Goal: Information Seeking & Learning: Check status

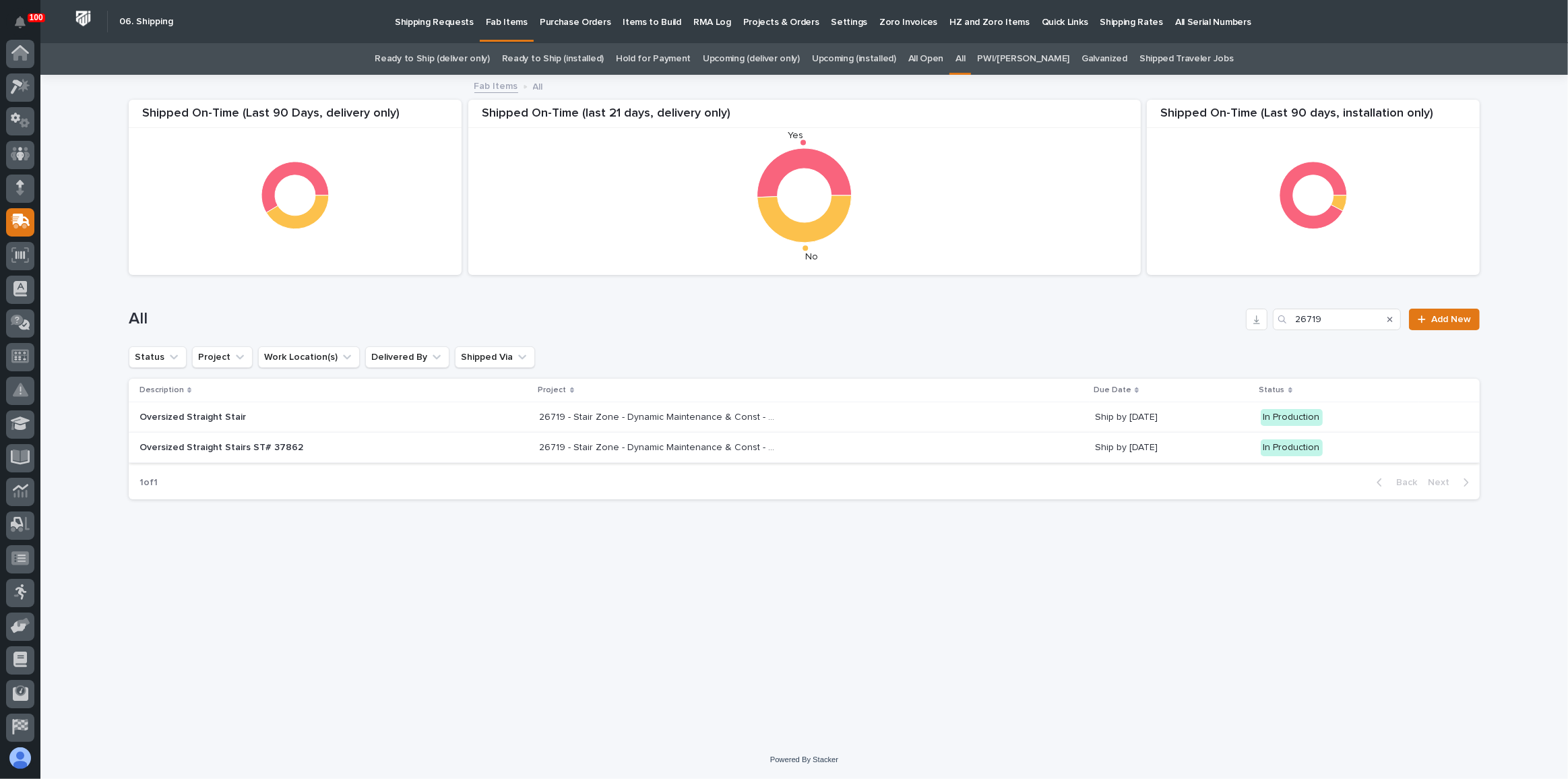
scroll to position [104, 0]
click at [916, 396] on div "Project" at bounding box center [812, 391] width 548 height 15
click at [916, 408] on div "26719 - Stair Zone - Dynamic Maintenance & Const - [STREET_ADDRESS][PERSON_NAME…" at bounding box center [812, 417] width 545 height 22
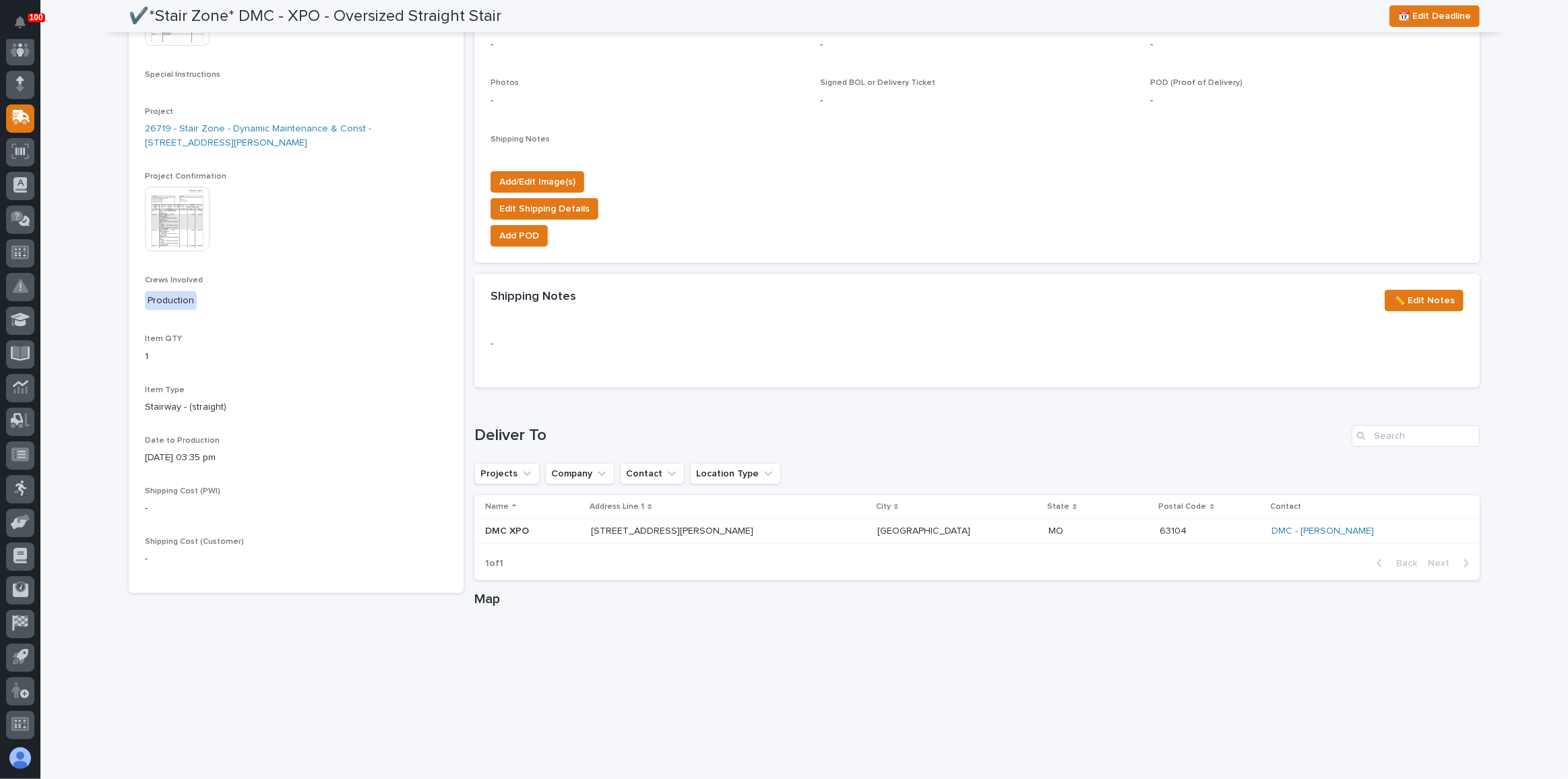
scroll to position [429, 0]
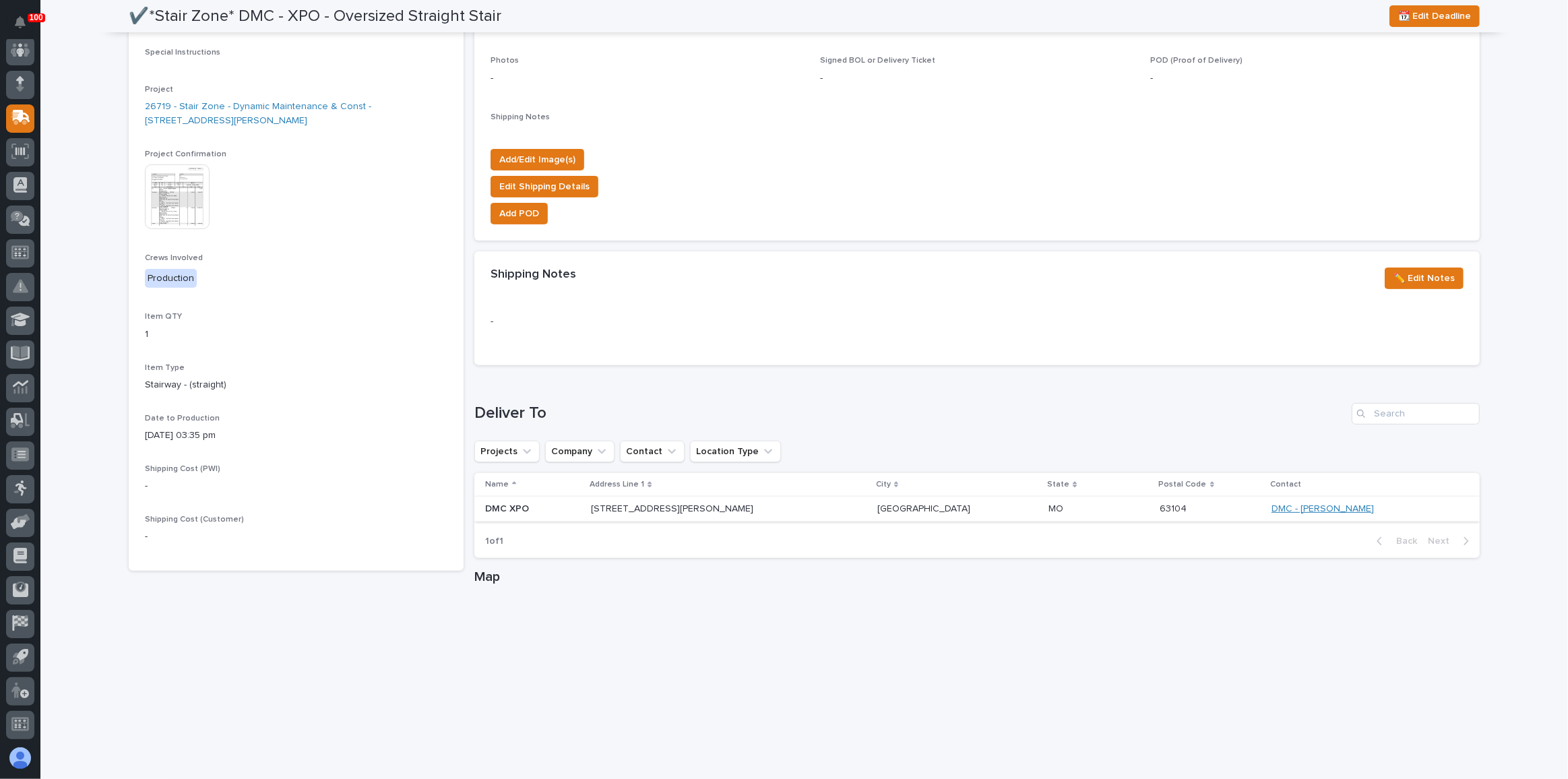
click at [1271, 509] on link "DMC - [PERSON_NAME]" at bounding box center [1322, 509] width 103 height 12
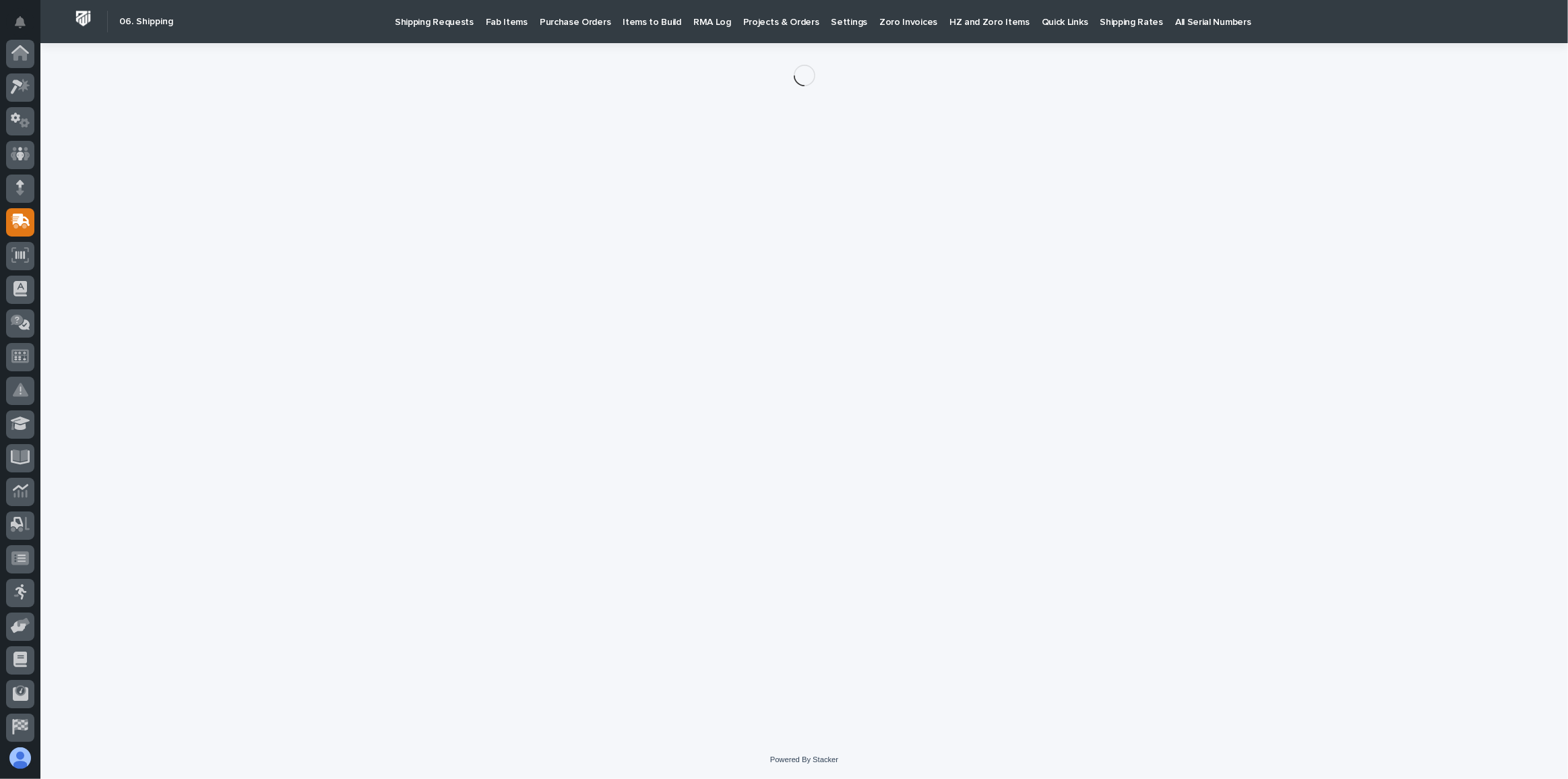
scroll to position [104, 0]
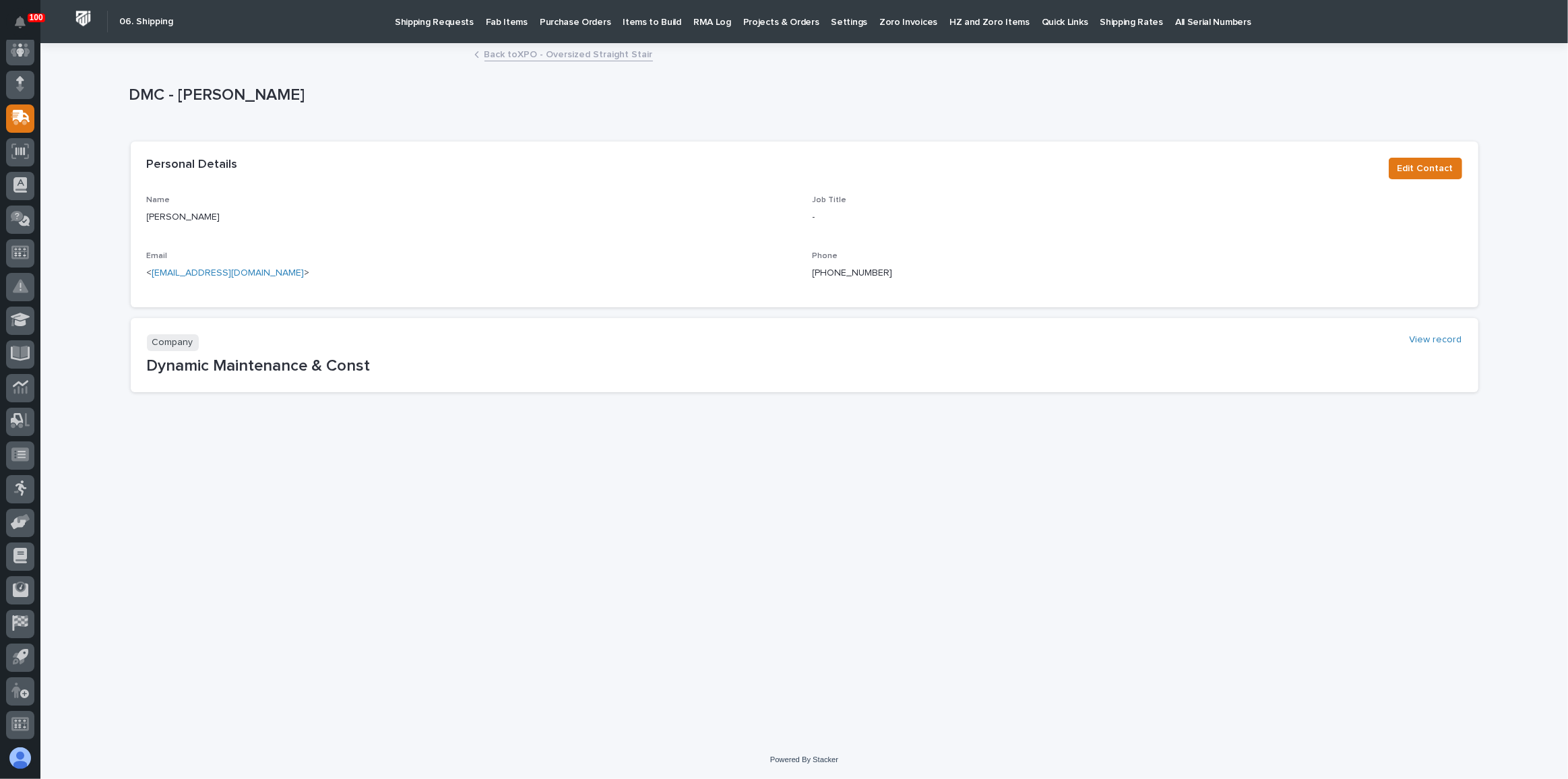
click at [568, 52] on link "Back to XPO - Oversized Straight Stair" at bounding box center [569, 53] width 169 height 16
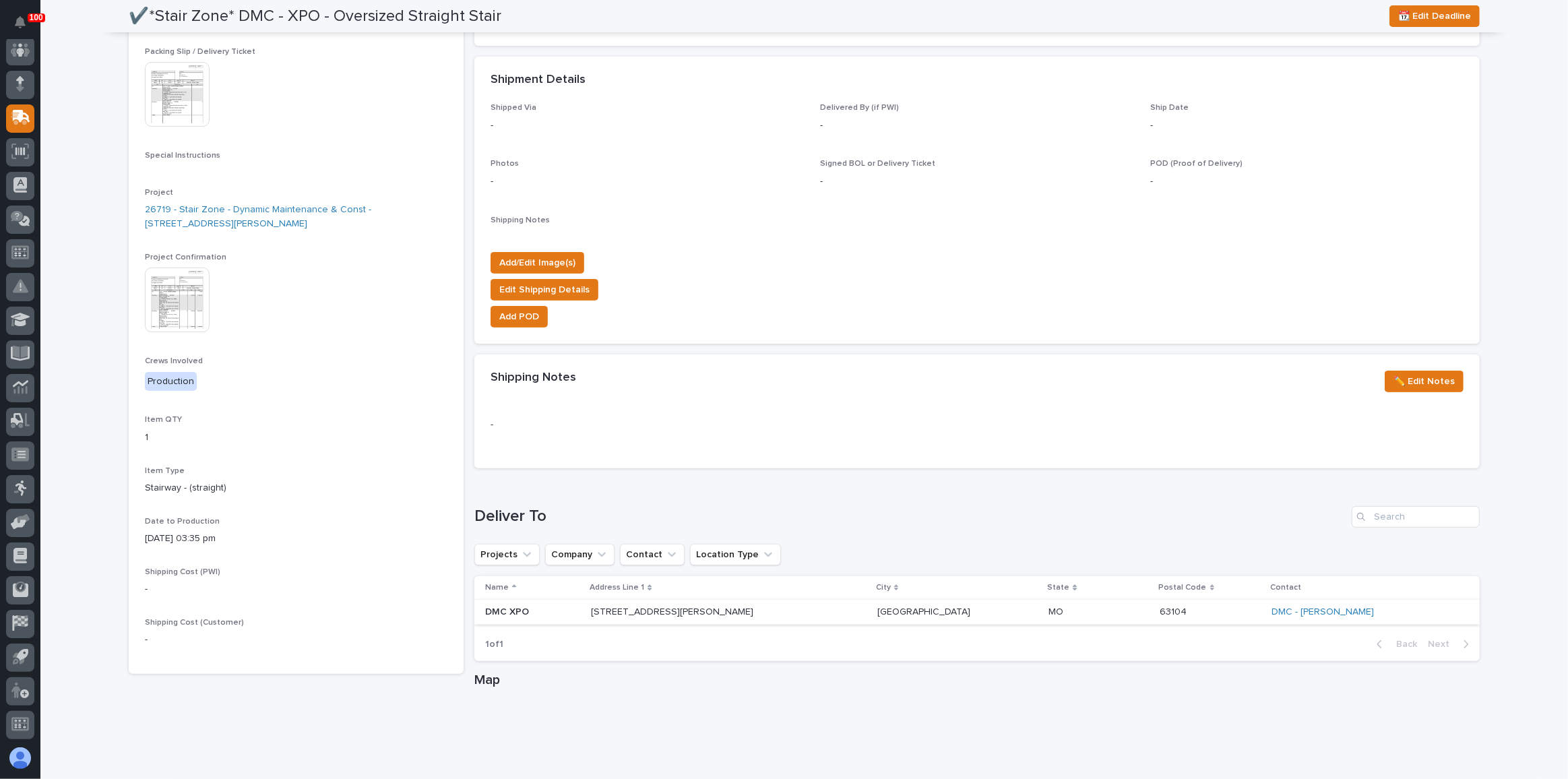
scroll to position [367, 0]
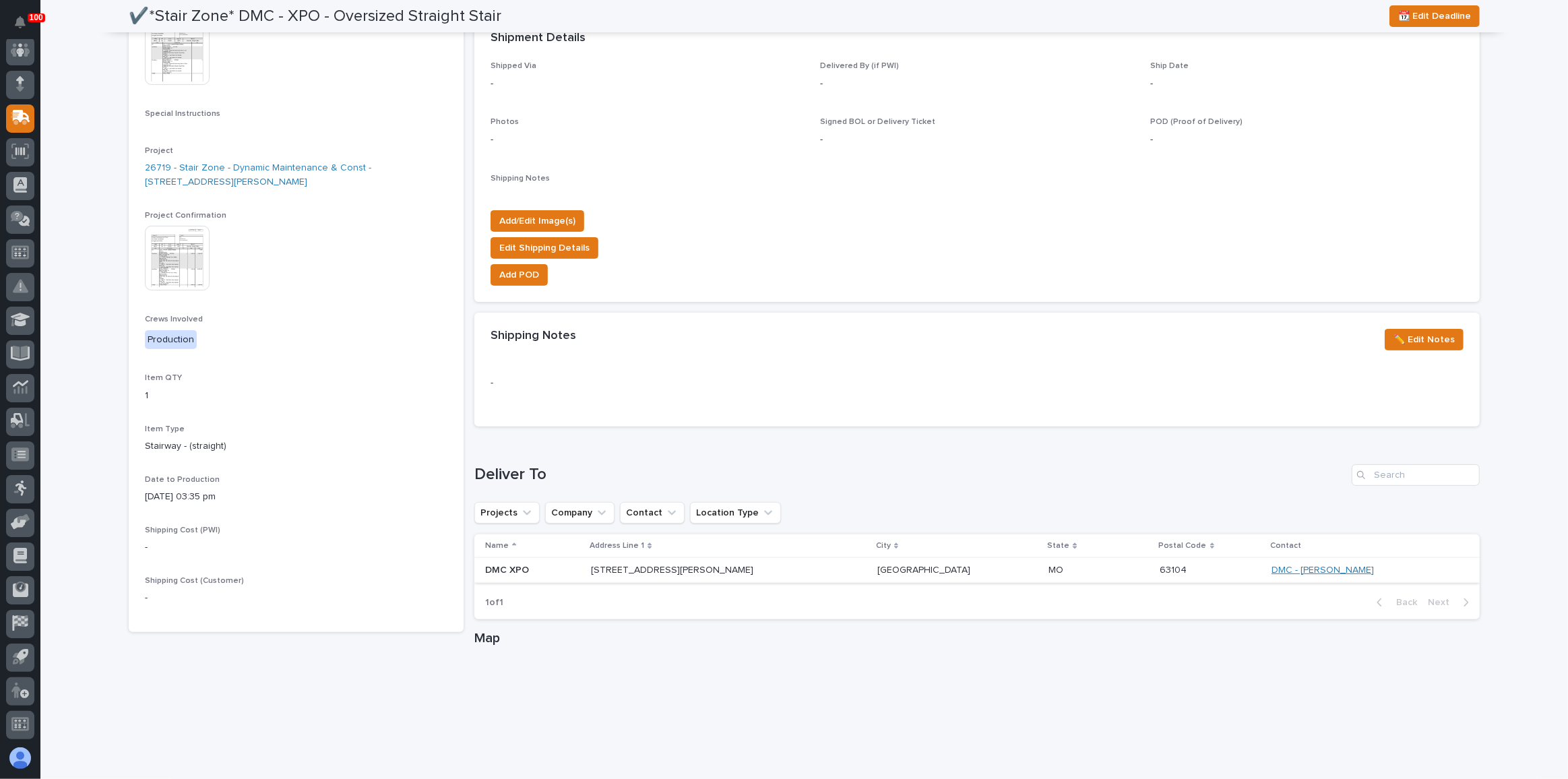
click at [1271, 569] on link "DMC - [PERSON_NAME]" at bounding box center [1322, 570] width 103 height 12
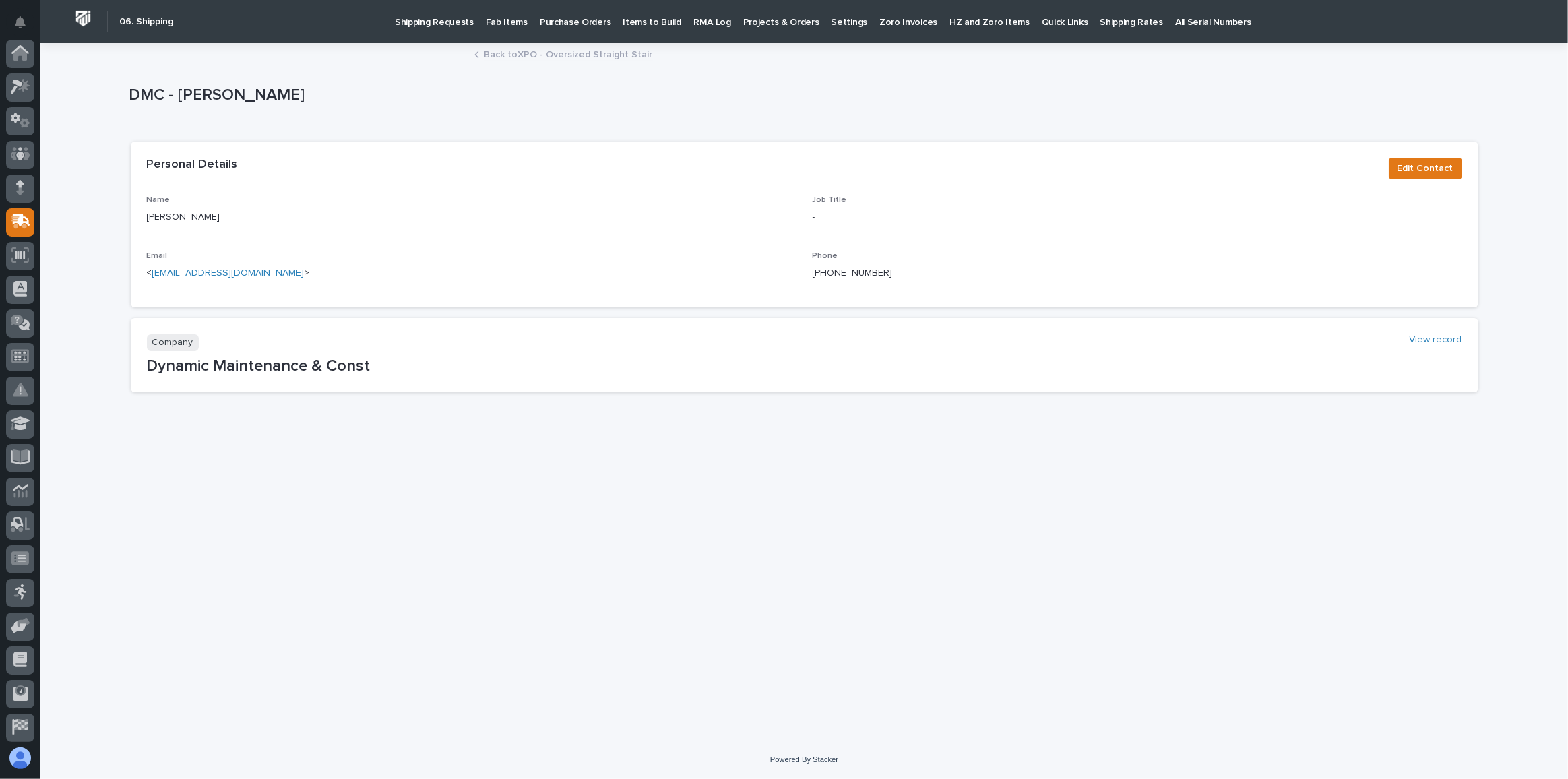
scroll to position [104, 0]
click at [564, 48] on link "Back to XPO - Oversized Straight Stair" at bounding box center [569, 53] width 169 height 16
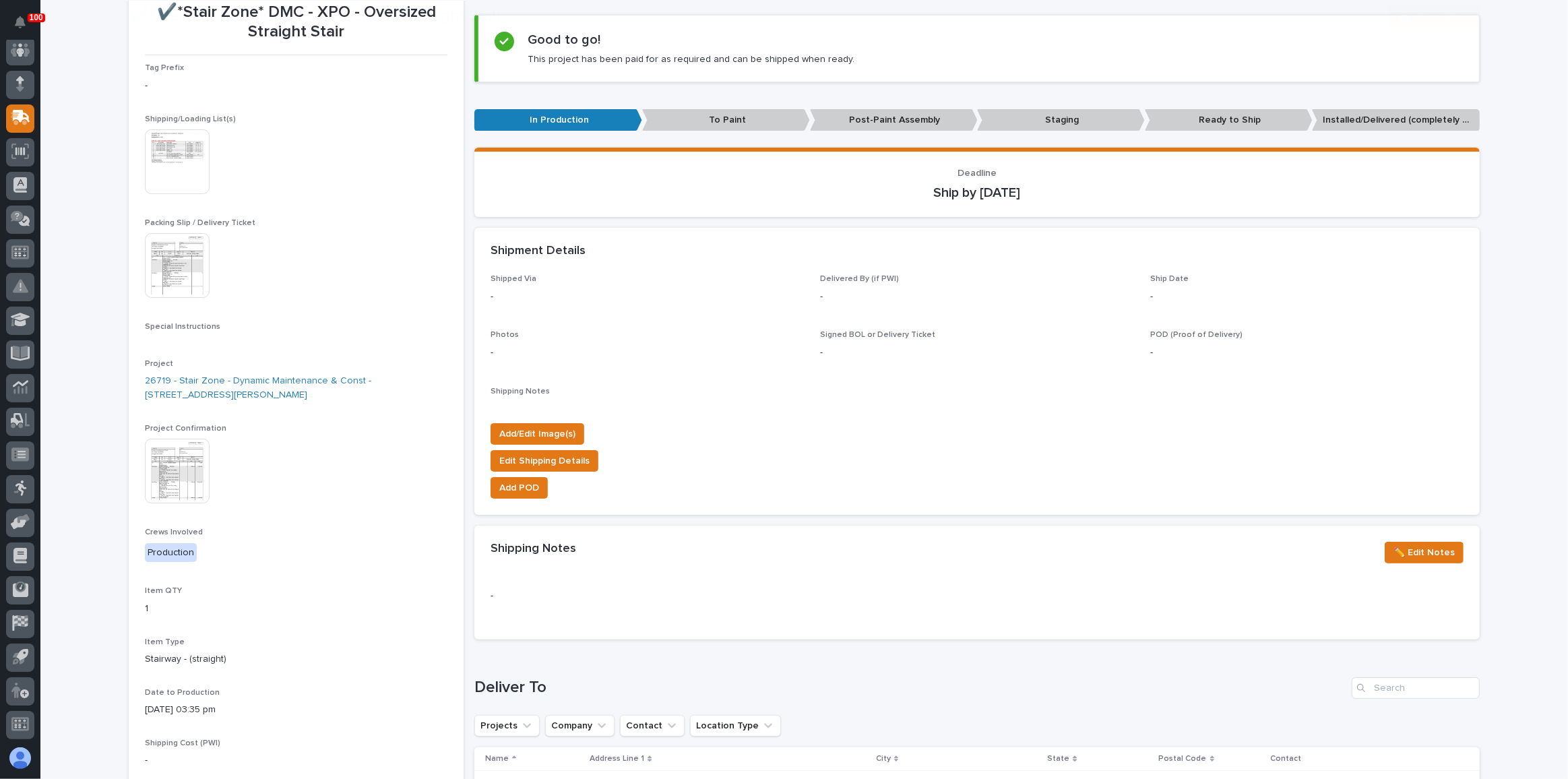
scroll to position [165, 0]
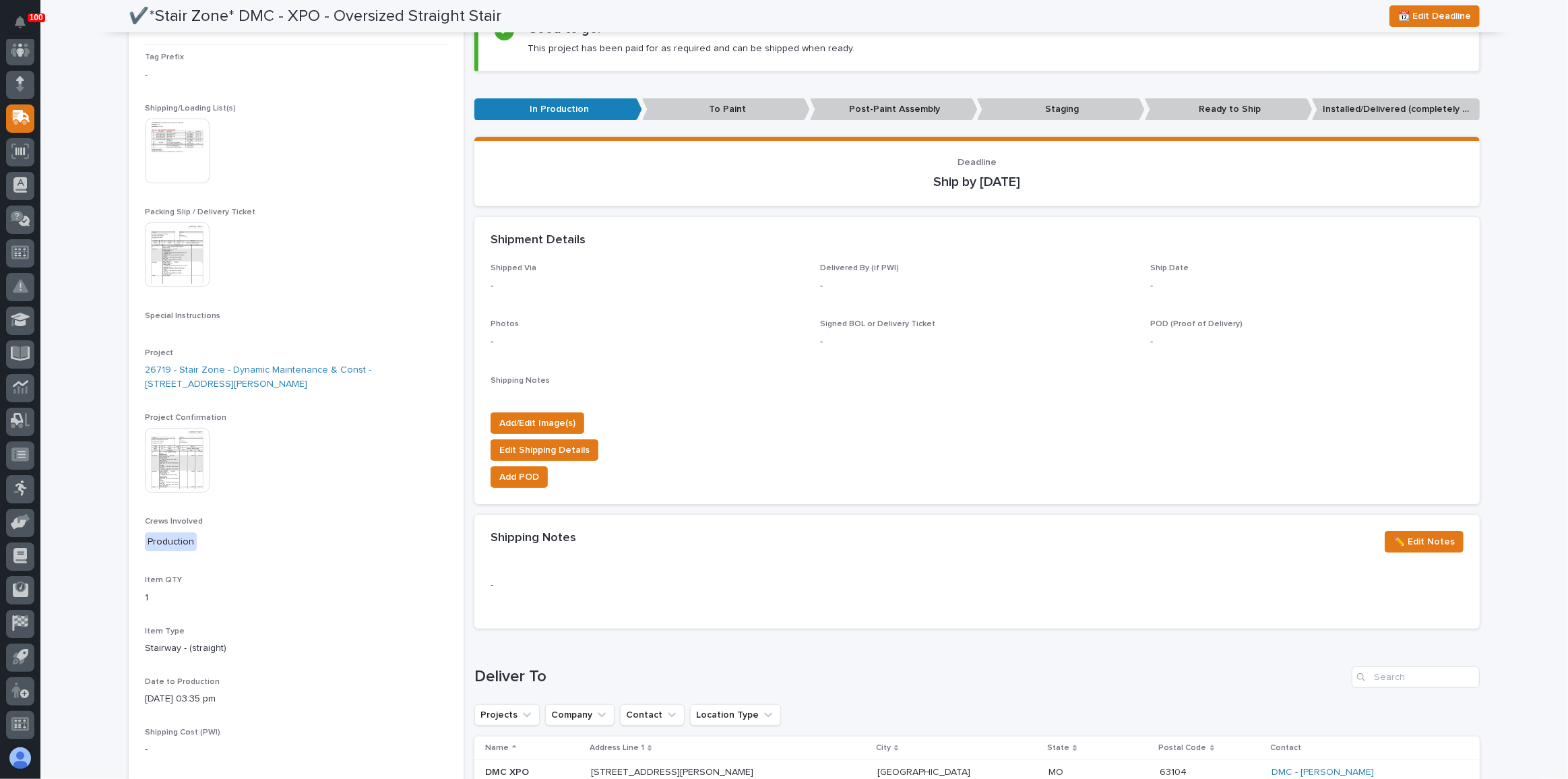
click at [163, 155] on img at bounding box center [177, 150] width 65 height 65
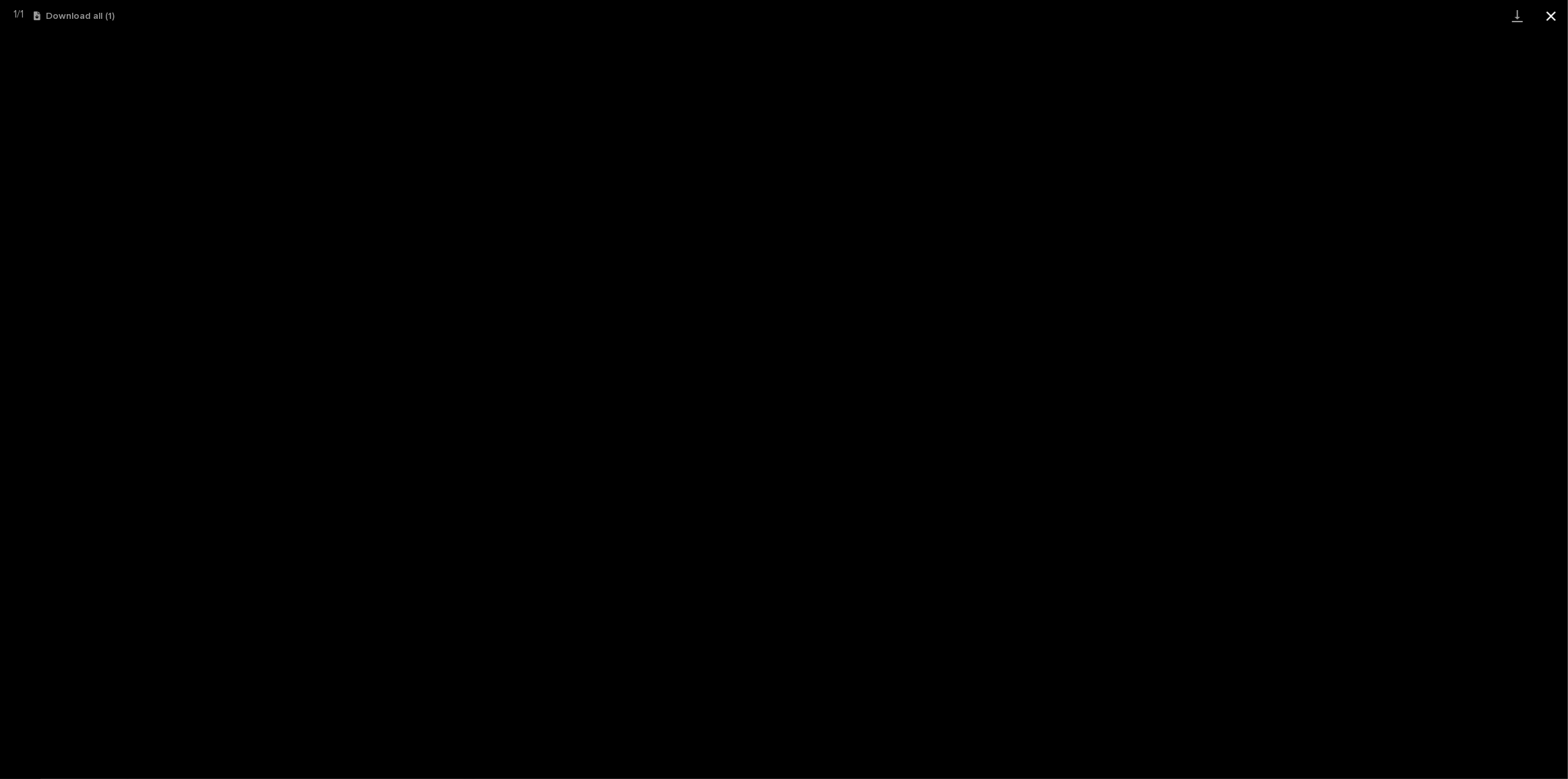
click at [1547, 10] on button "Close gallery" at bounding box center [1551, 16] width 34 height 32
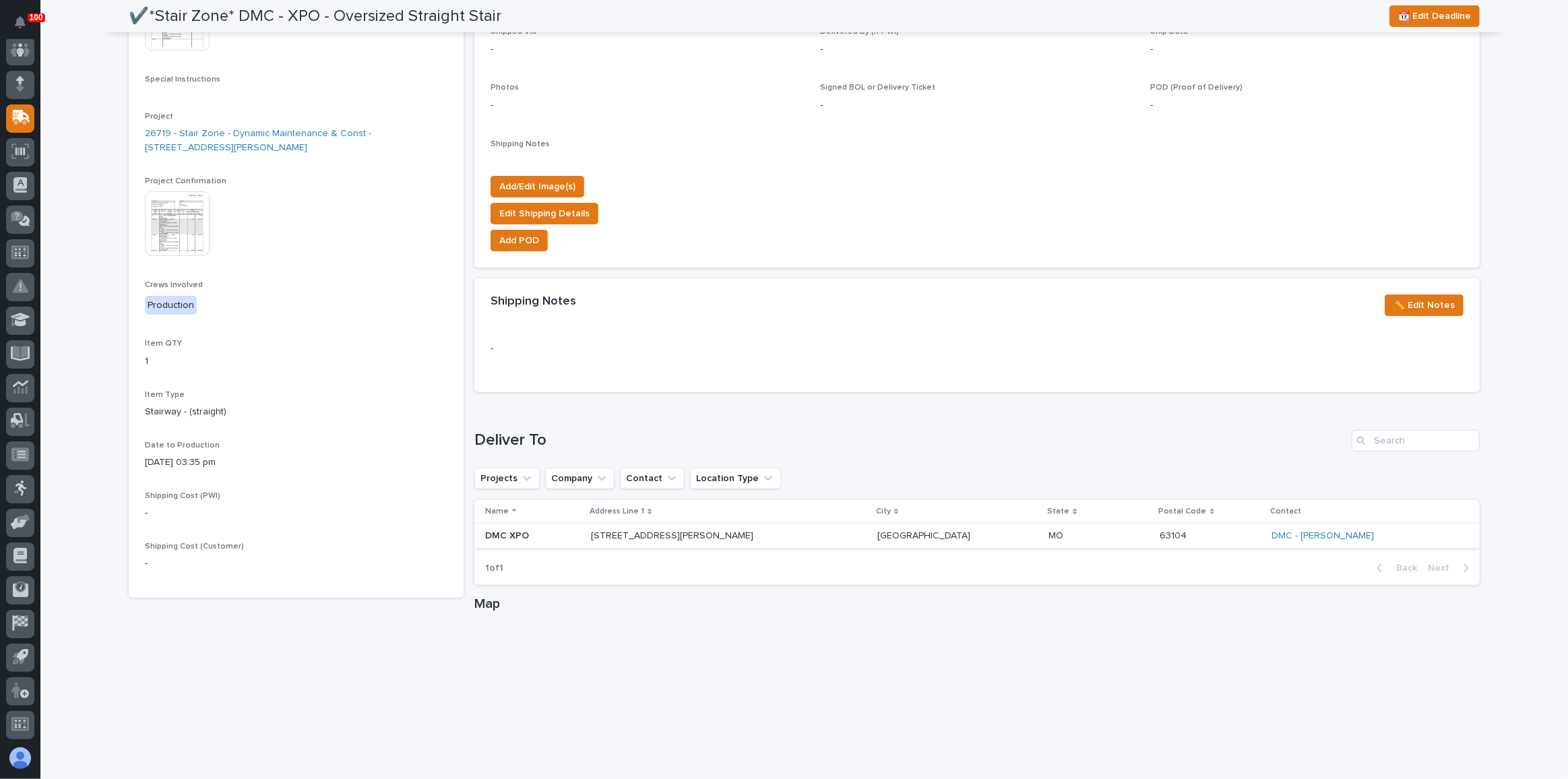
scroll to position [410, 0]
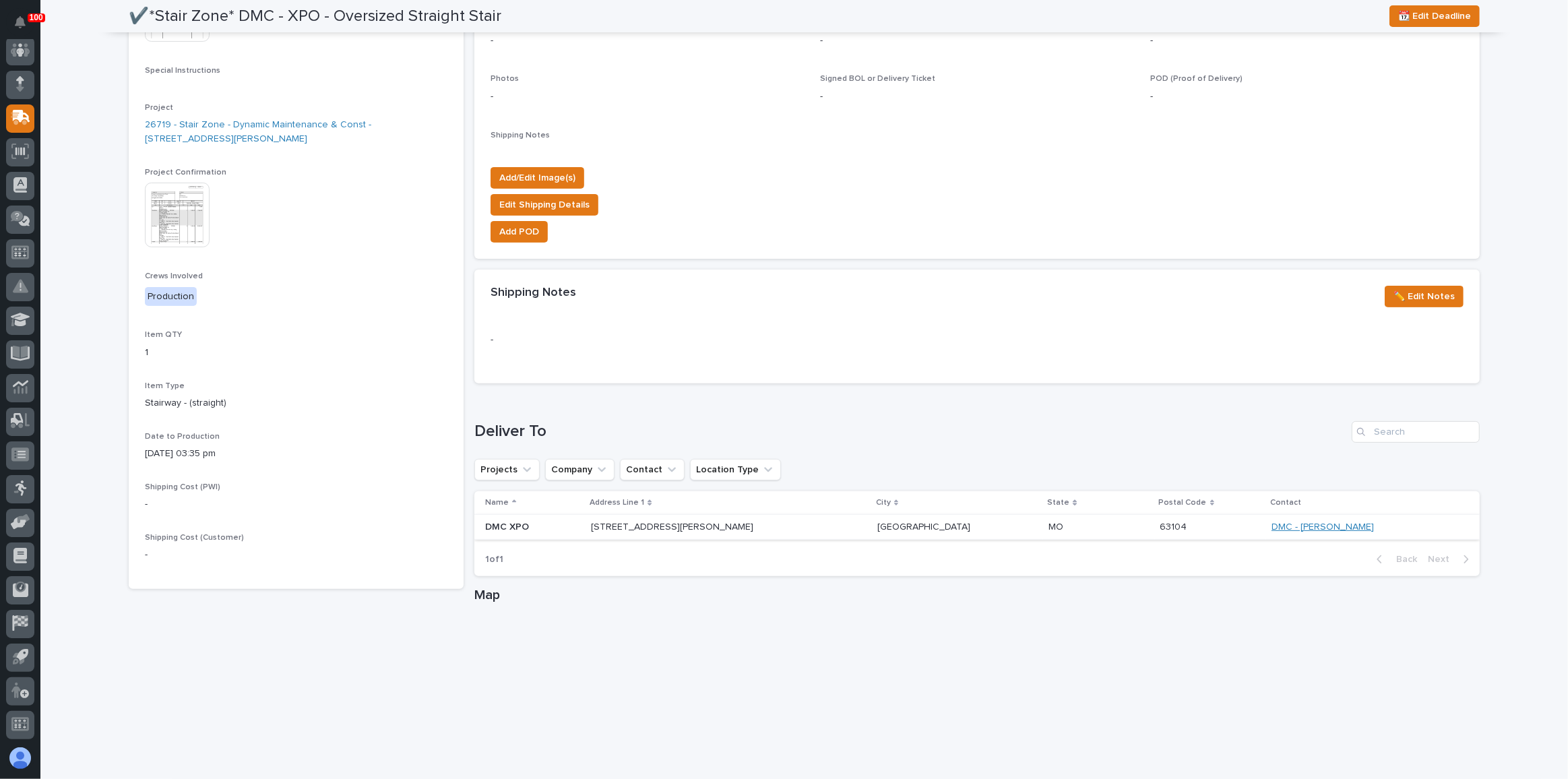
click at [1271, 525] on link "DMC - [PERSON_NAME]" at bounding box center [1322, 527] width 103 height 12
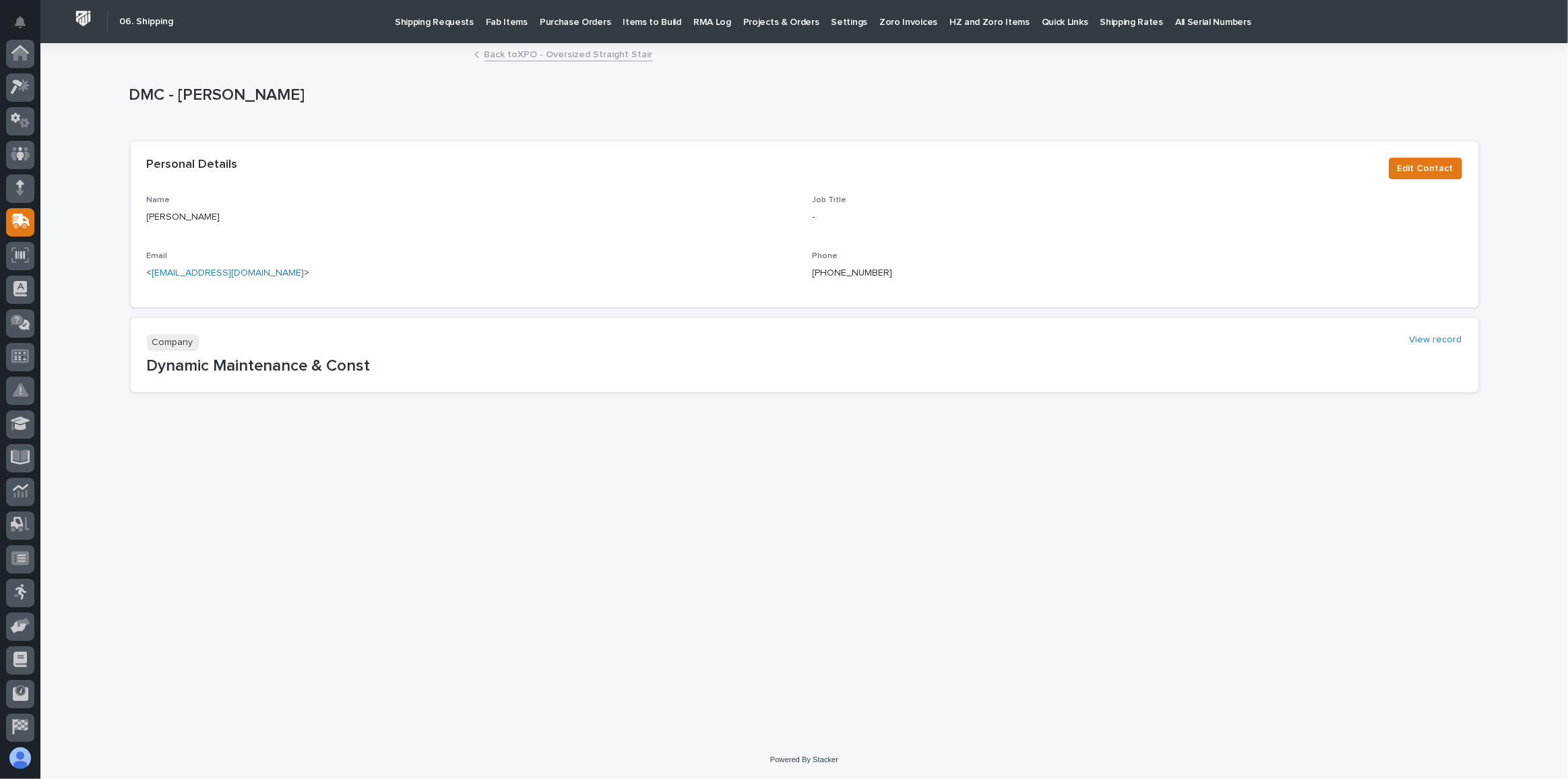
scroll to position [104, 0]
click at [556, 55] on link "Back to XPO - Oversized Straight Stair" at bounding box center [569, 53] width 169 height 16
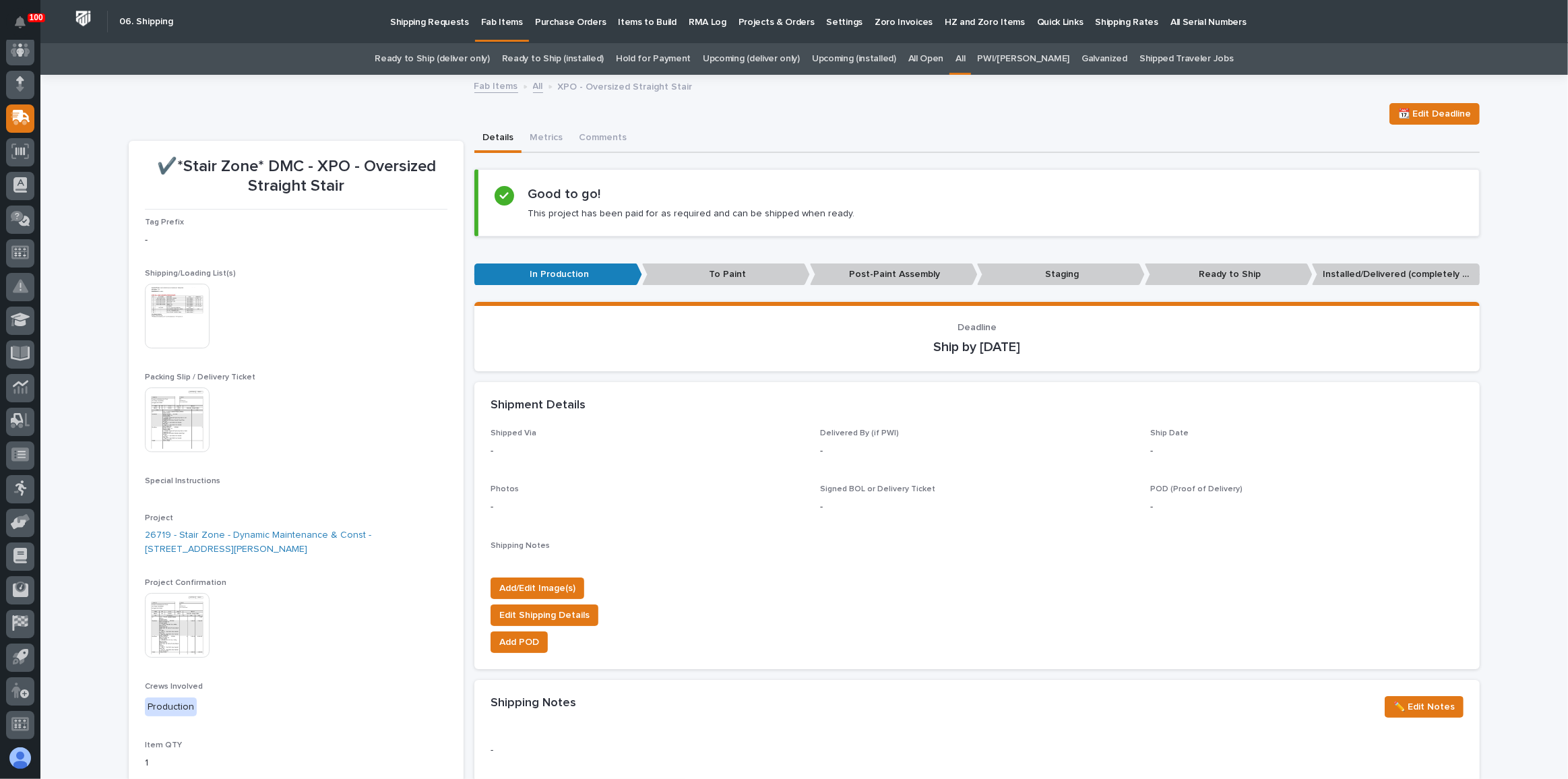
click at [470, 56] on link "Ready to Ship (deliver only)" at bounding box center [432, 59] width 114 height 32
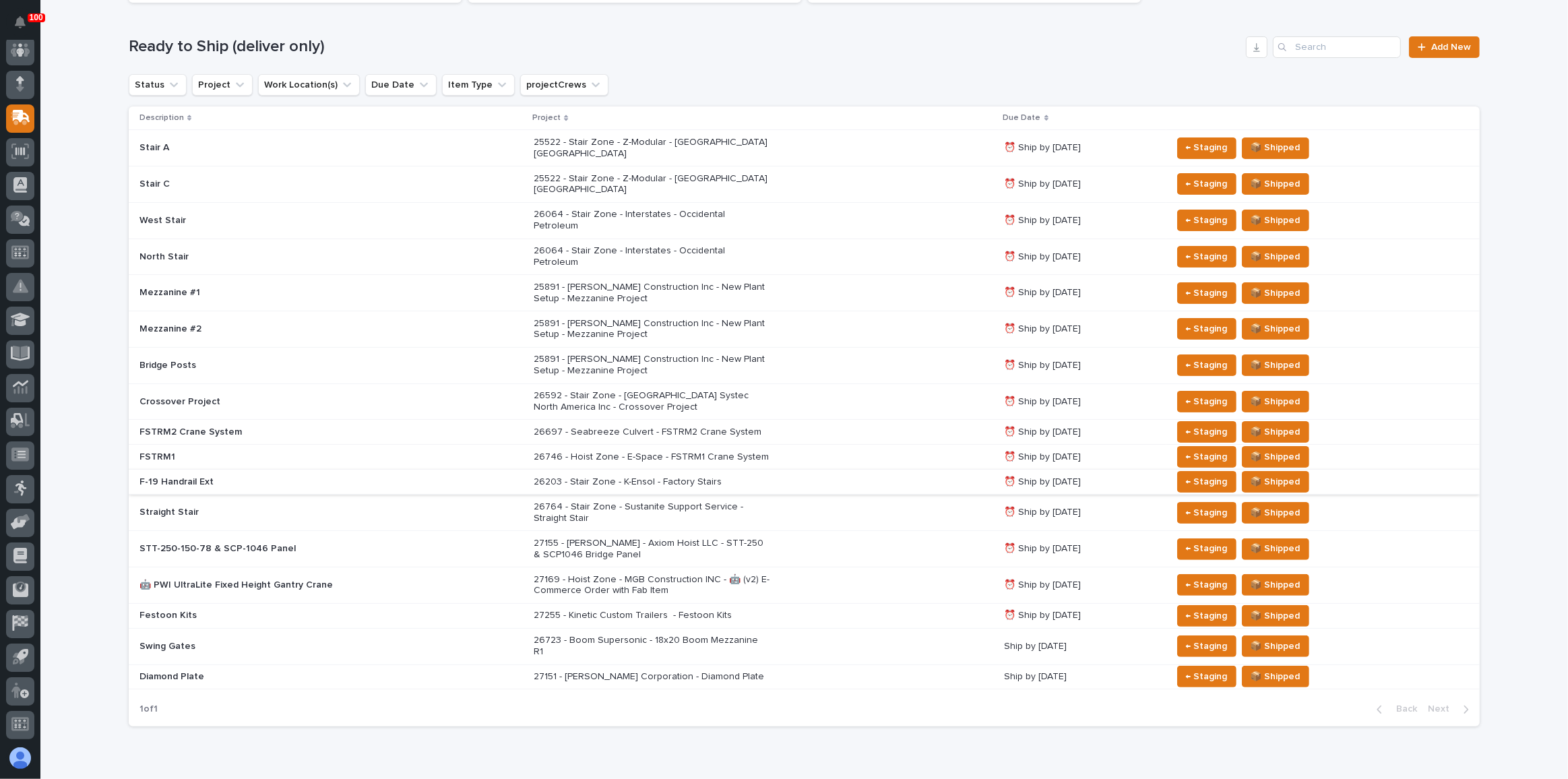
scroll to position [183, 0]
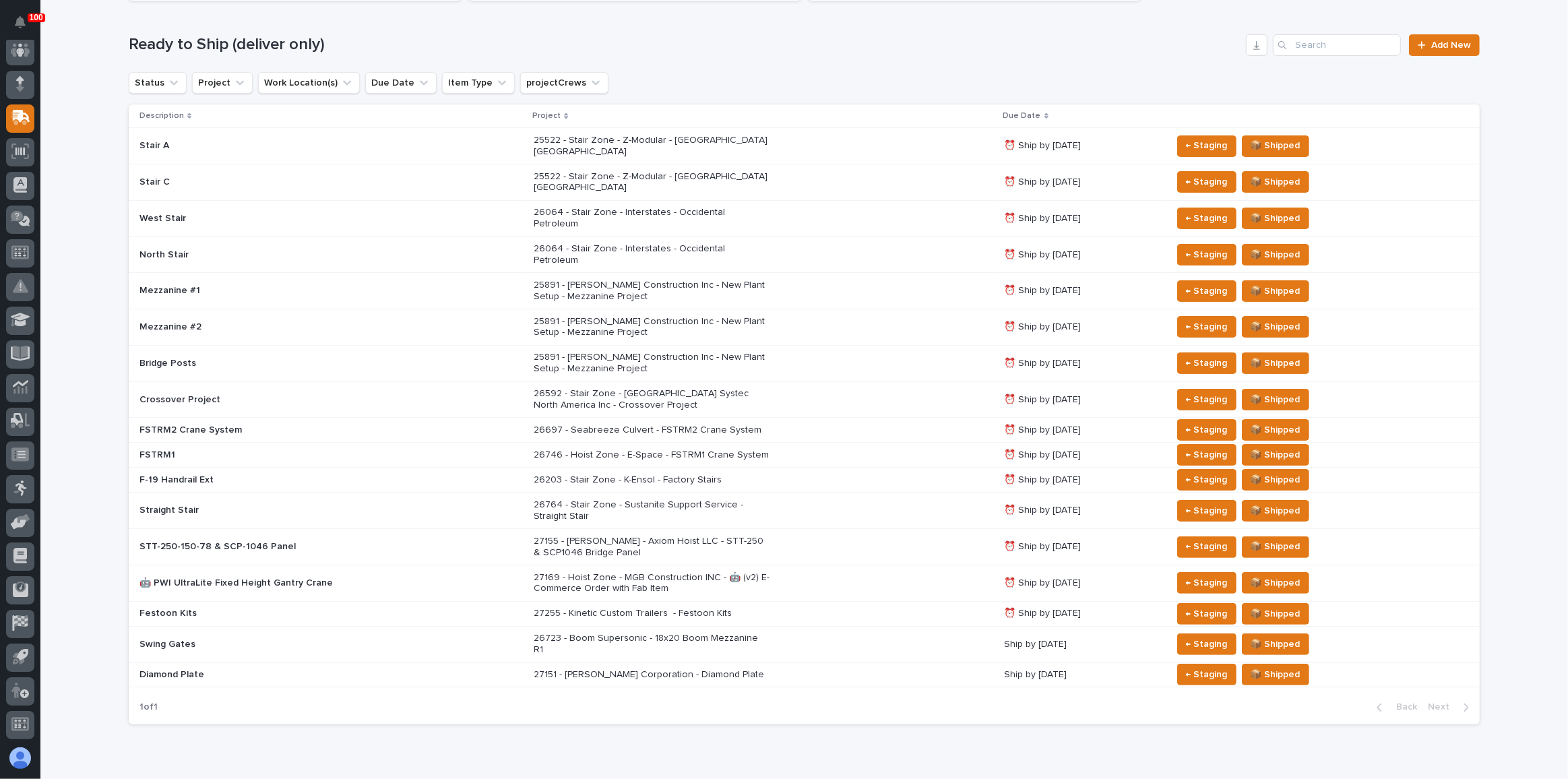
click at [863, 469] on div "26203 - Stair Zone - K-Ensol - Factory Stairs" at bounding box center [763, 480] width 459 height 22
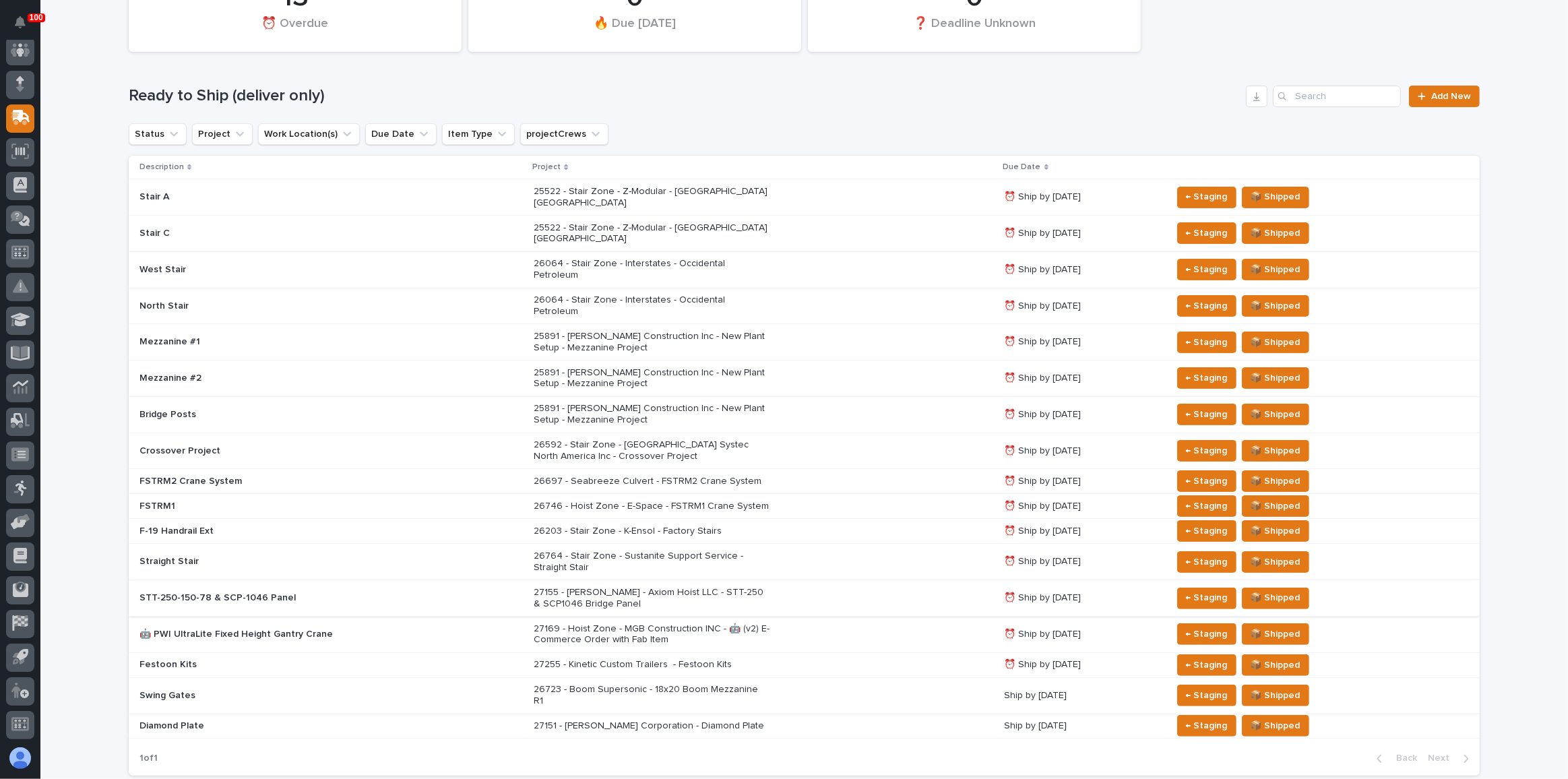
scroll to position [165, 0]
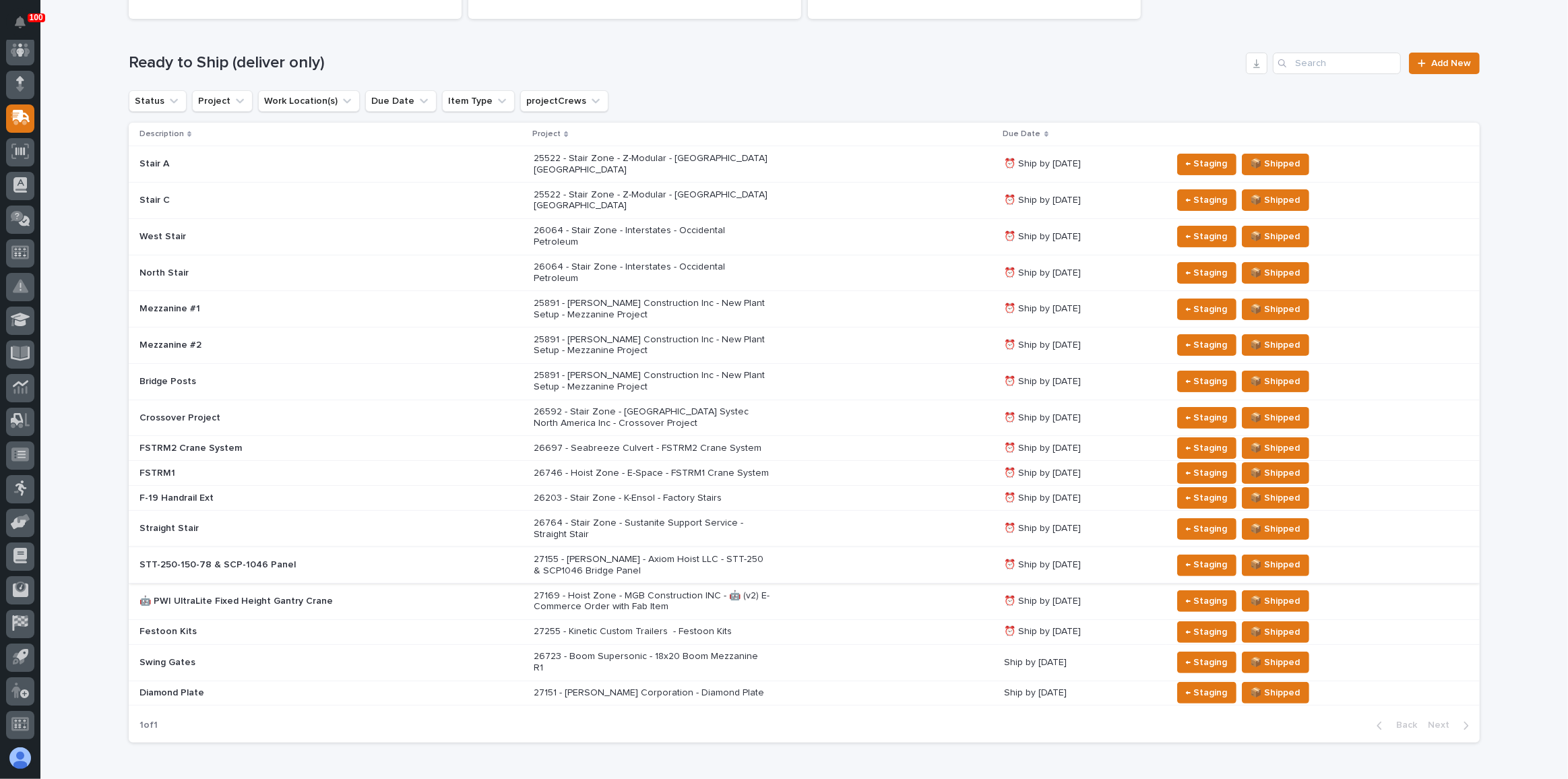
click at [853, 512] on div "26764 - Stair Zone - Sustanite Support Service - Straight Stair" at bounding box center [763, 529] width 459 height 34
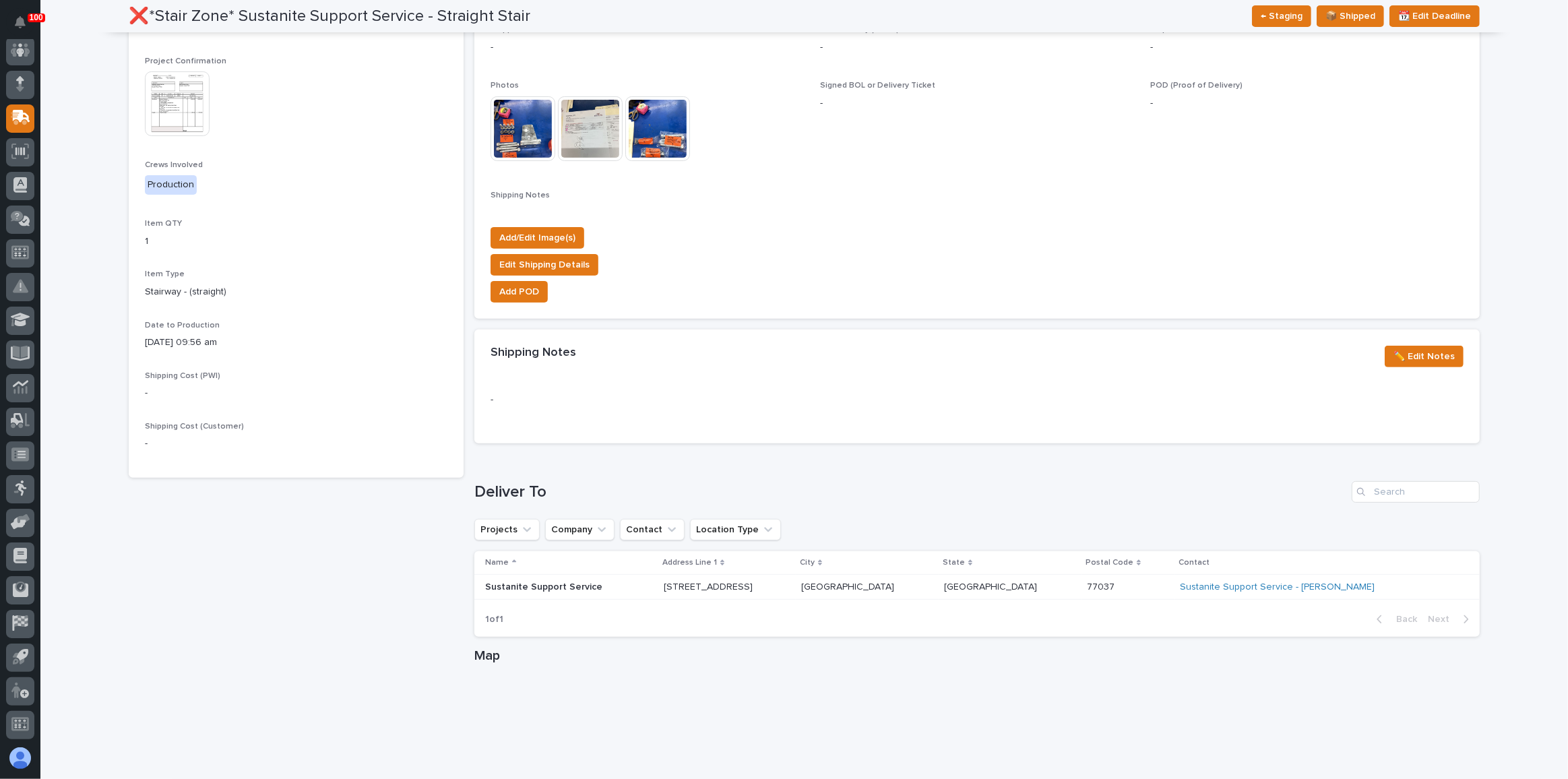
scroll to position [429, 0]
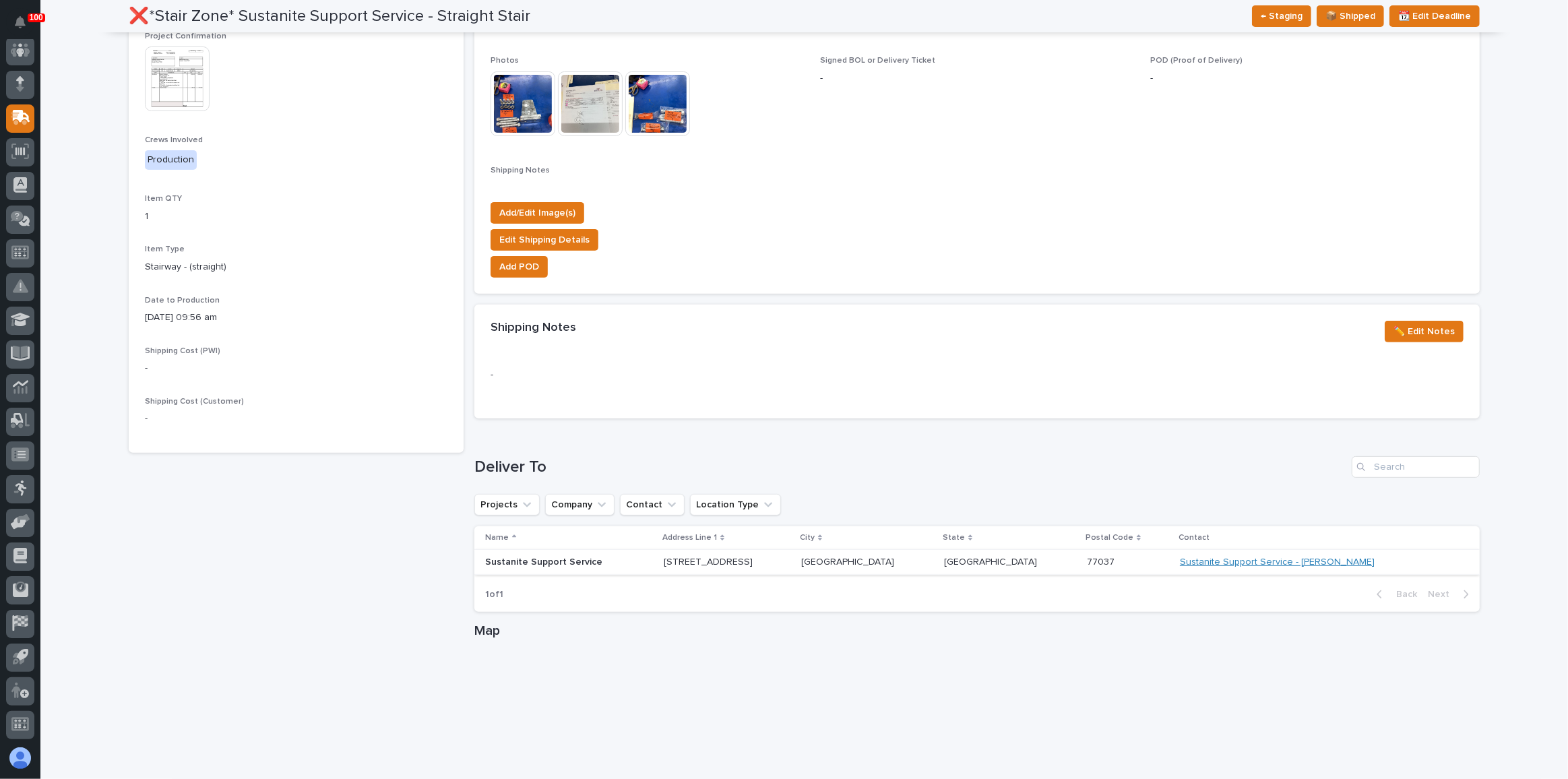
click at [1277, 561] on link "Sustanite Support Service - [PERSON_NAME]" at bounding box center [1277, 562] width 195 height 12
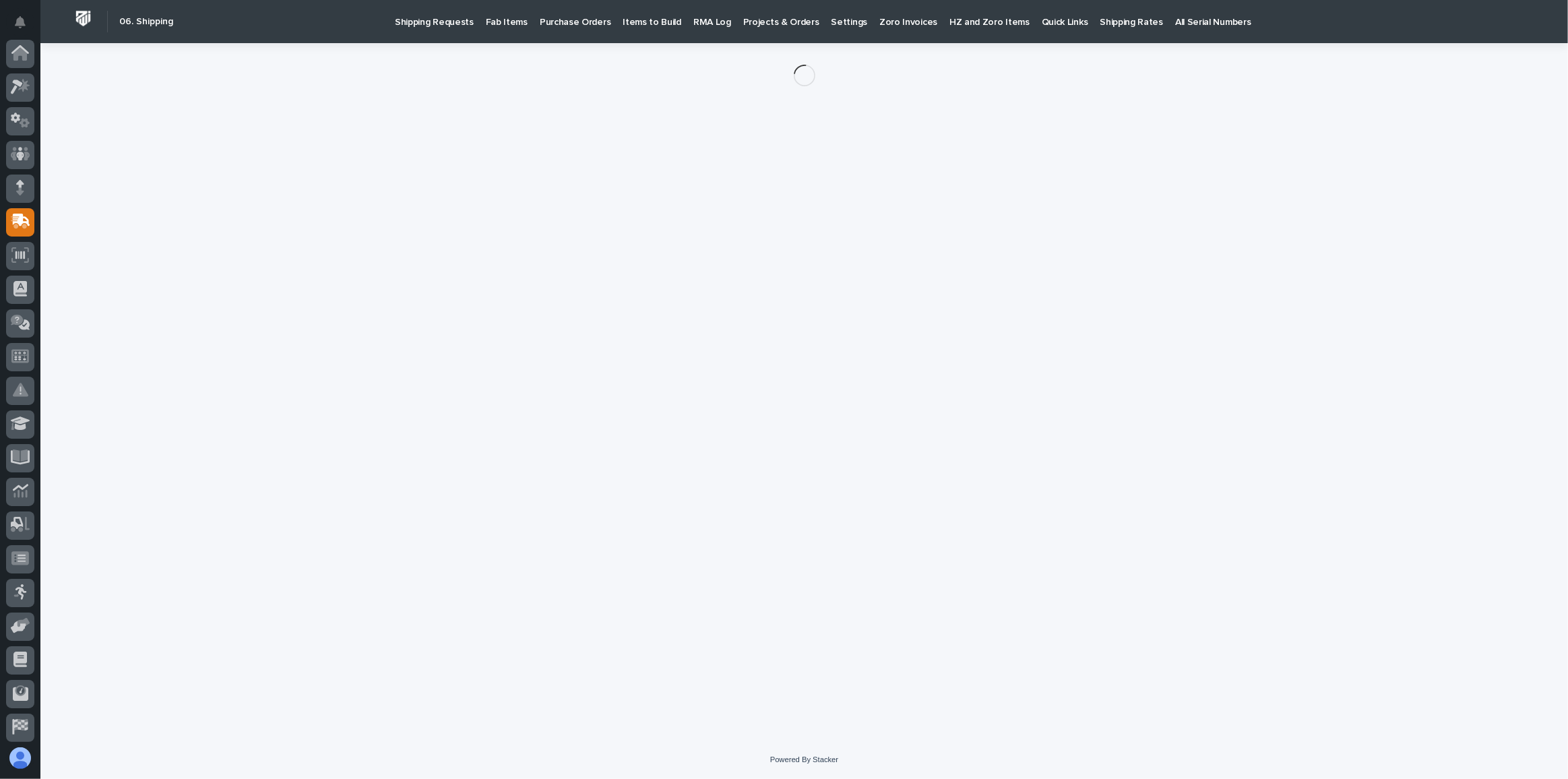
scroll to position [104, 0]
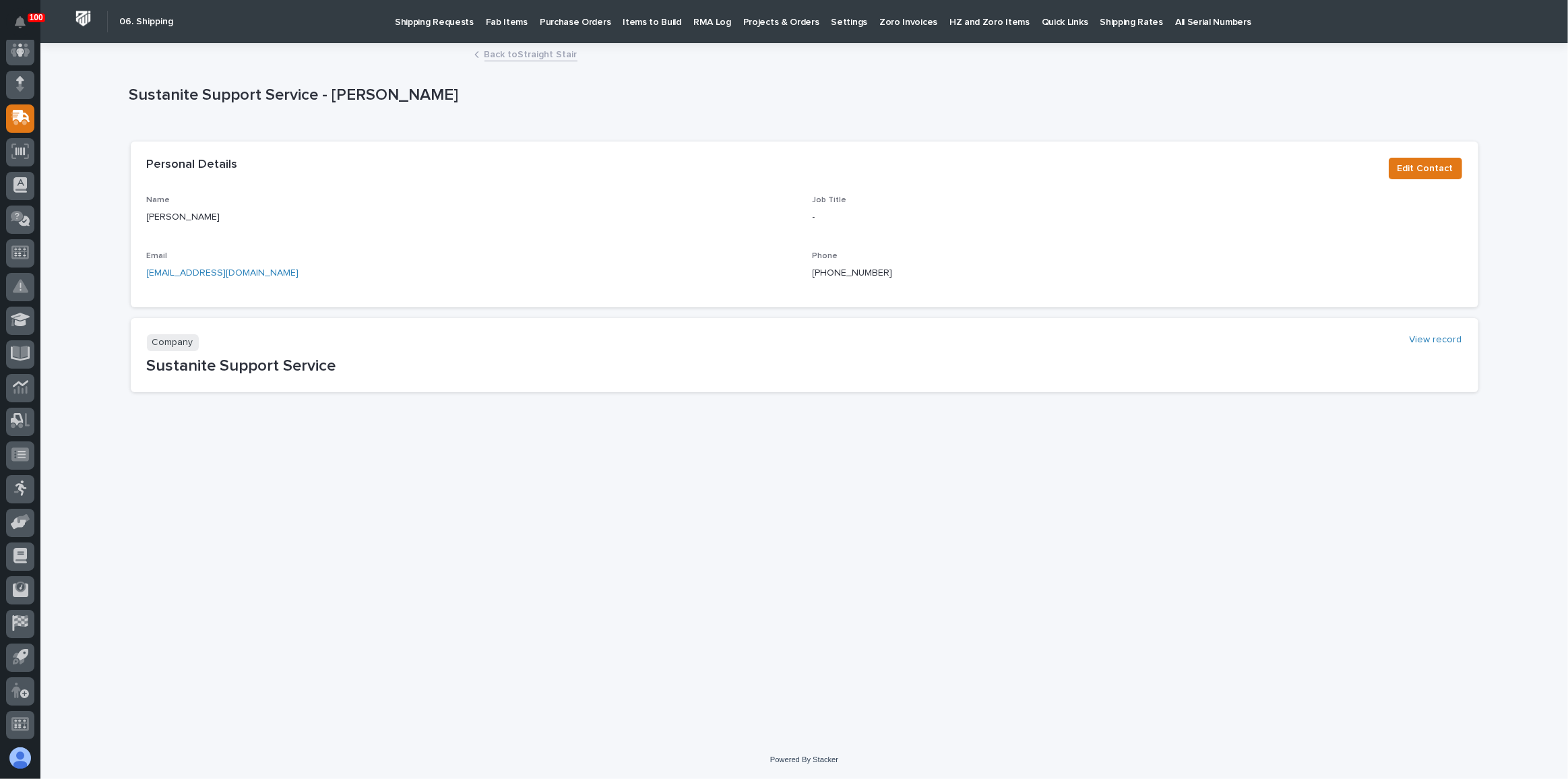
click at [513, 57] on link "Back to Straight Stair" at bounding box center [531, 53] width 93 height 16
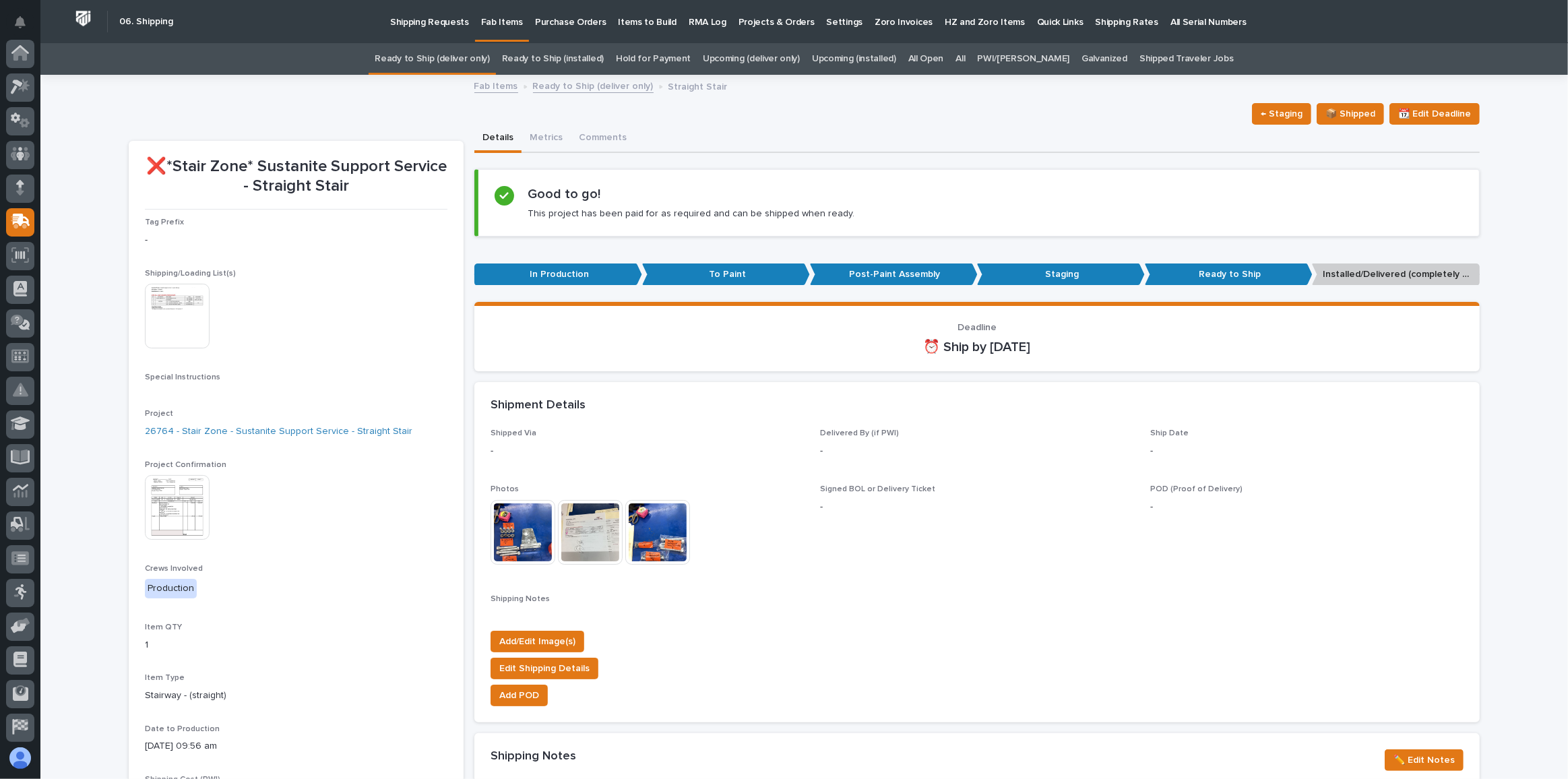
scroll to position [104, 0]
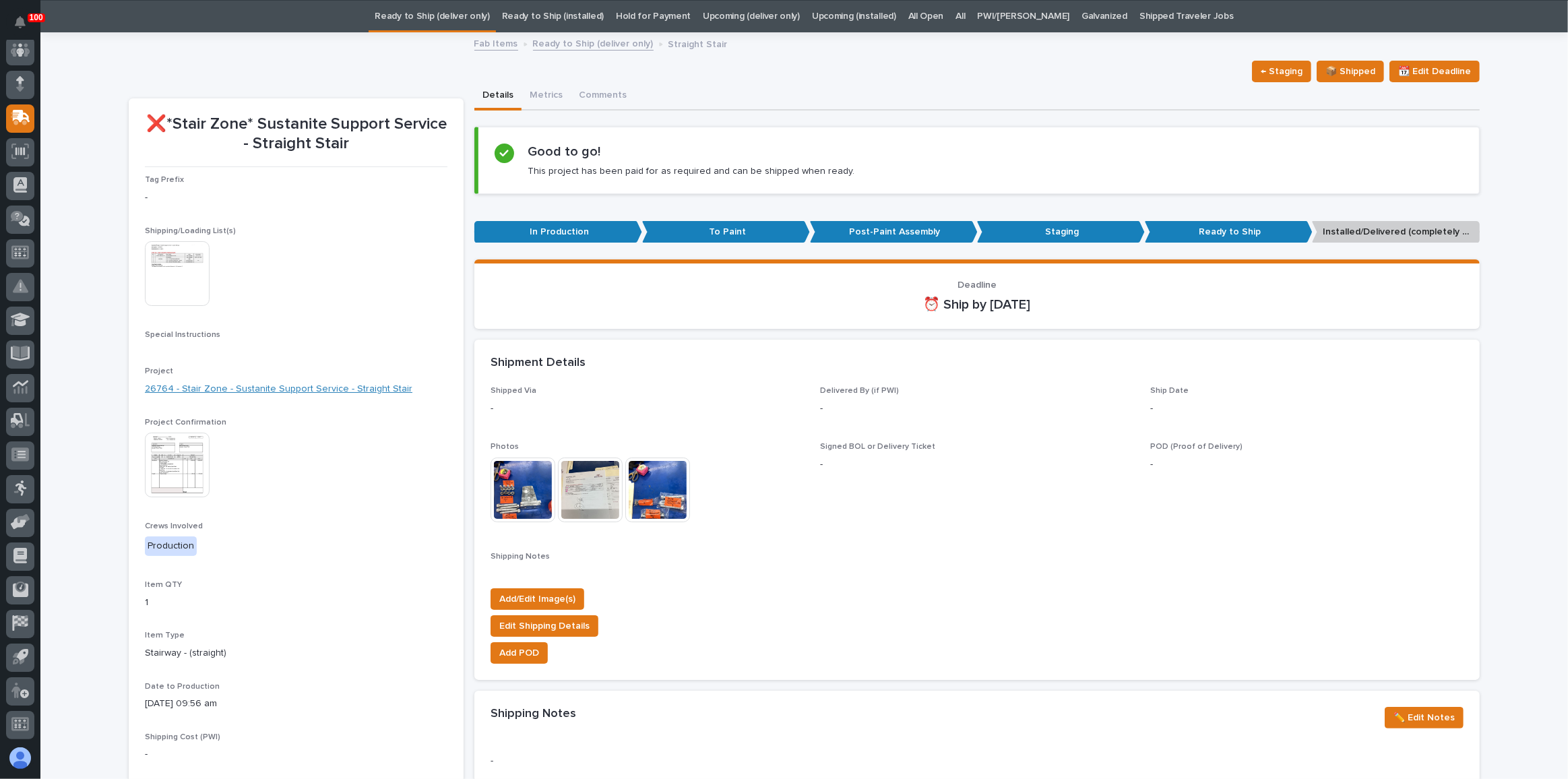
click at [253, 386] on link "26764 - Stair Zone - Sustanite Support Service - Straight Stair" at bounding box center [278, 389] width 267 height 14
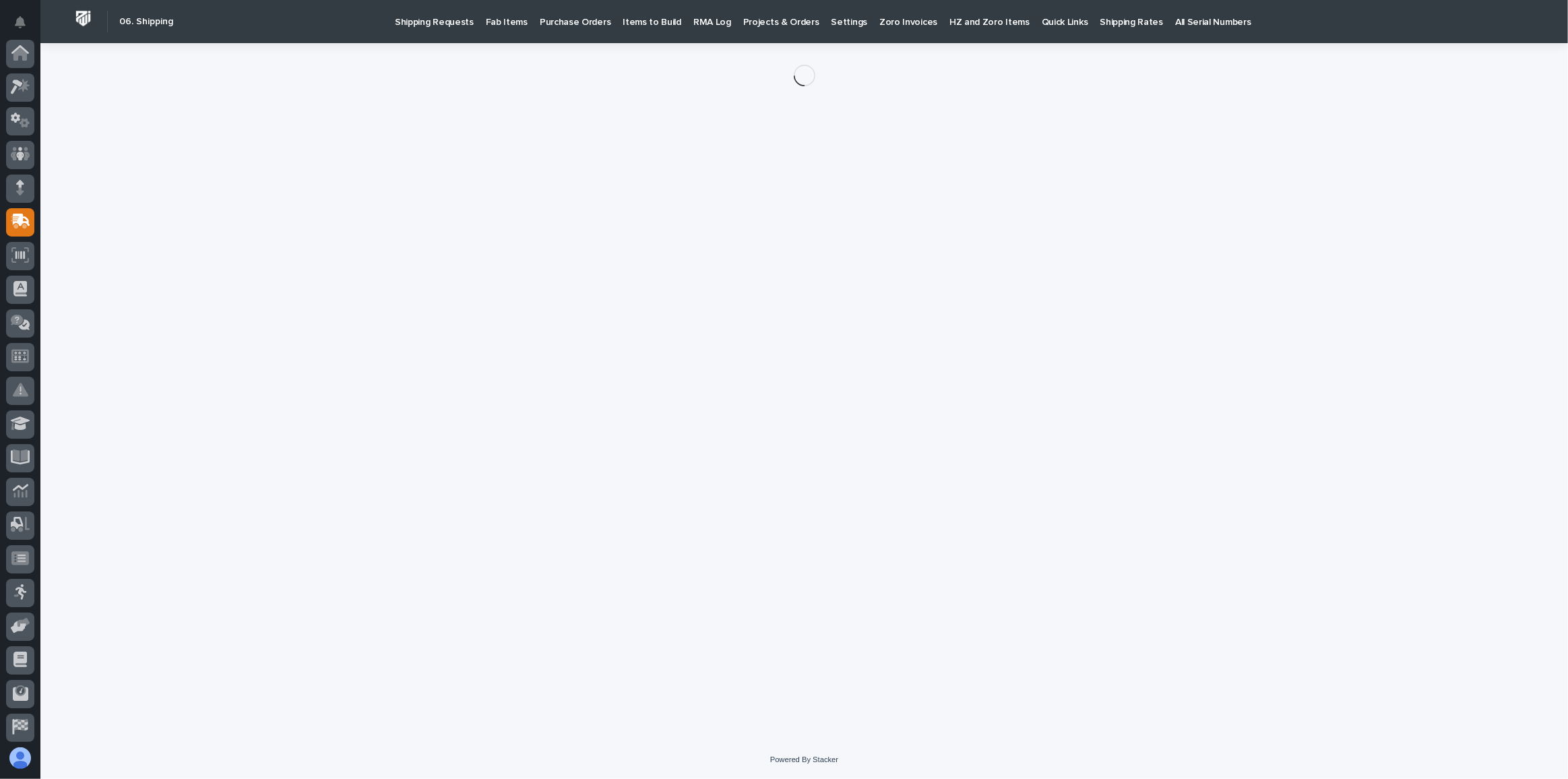
scroll to position [104, 0]
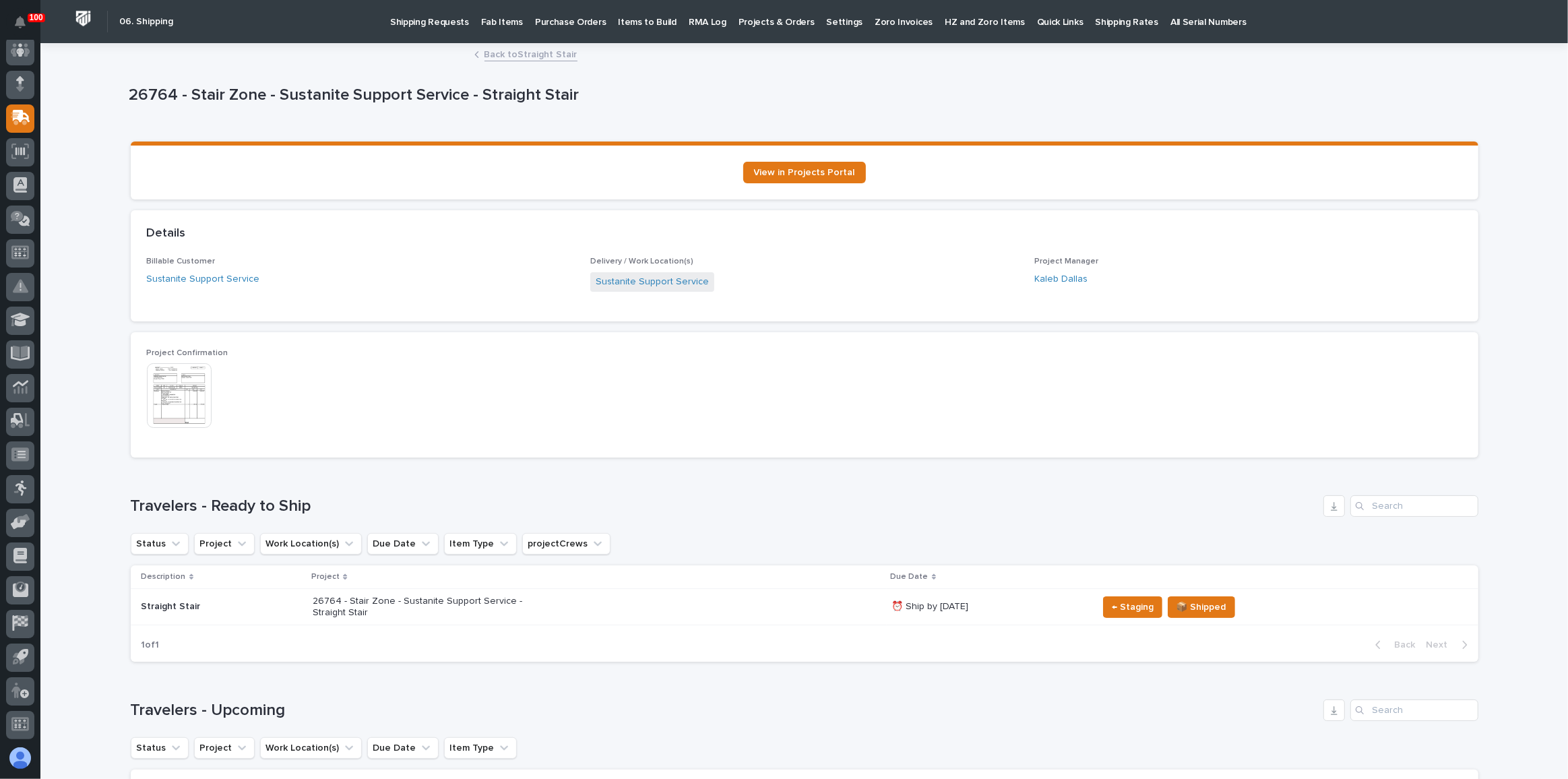
click at [509, 52] on link "Back to Straight Stair" at bounding box center [531, 53] width 93 height 16
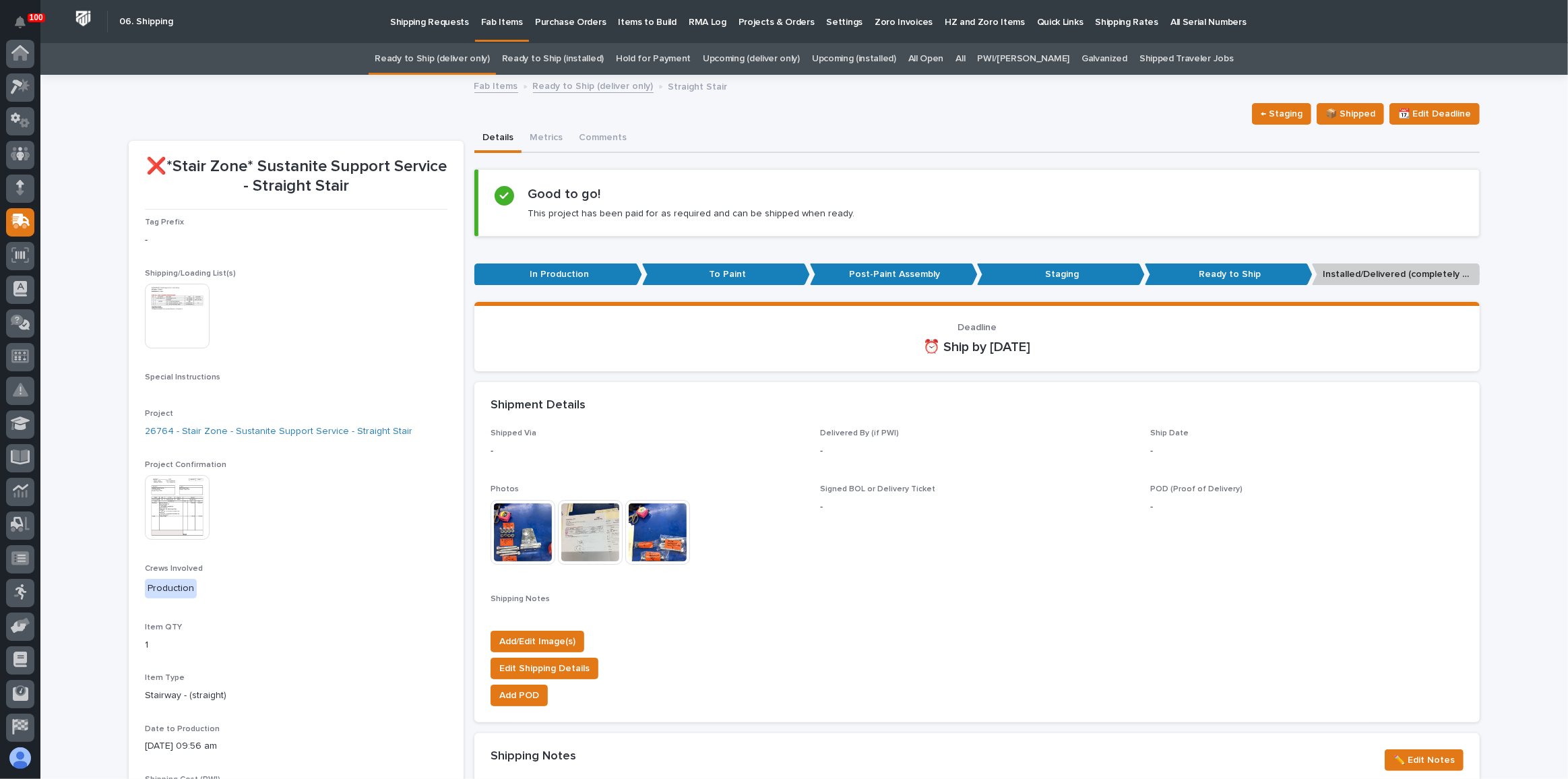
scroll to position [104, 0]
